Goal: Browse casually

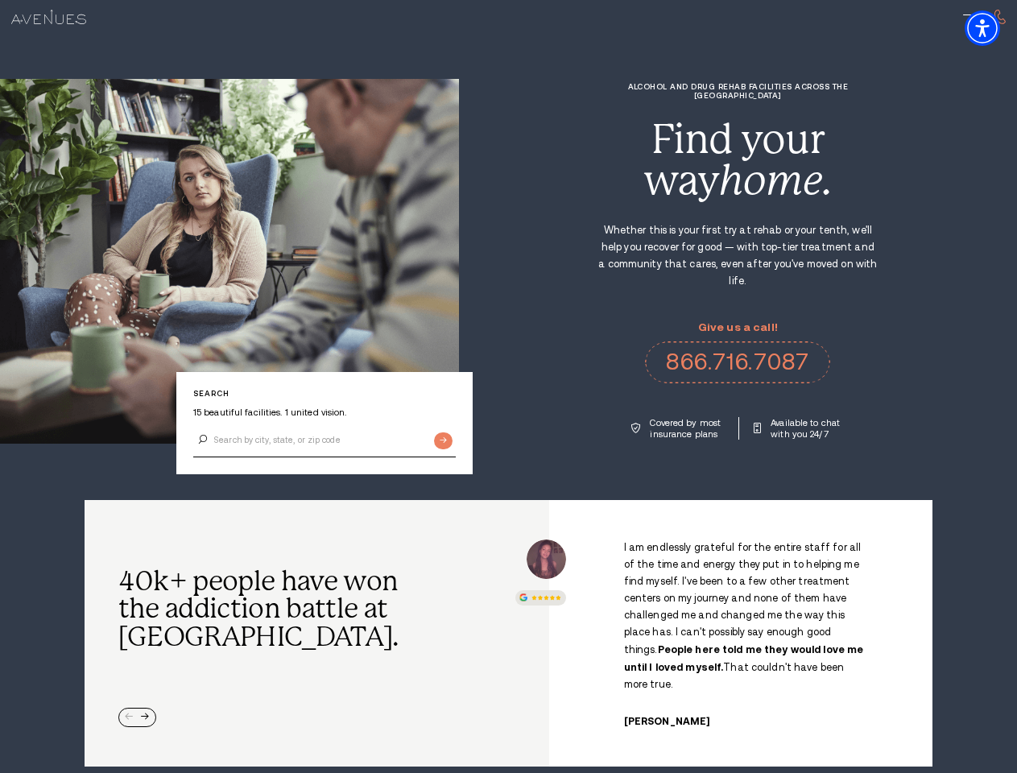
click at [508, 387] on div "Alcohol and Drug Rehab Facilities across the [GEOGRAPHIC_DATA] Find your way ho…" at bounding box center [738, 261] width 558 height 358
click at [996, 28] on img "Accessibility Menu" at bounding box center [982, 27] width 35 height 35
